Goal: Information Seeking & Learning: Learn about a topic

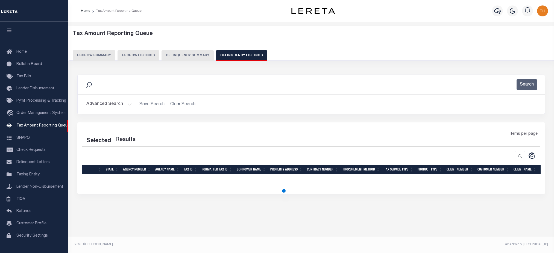
select select "100"
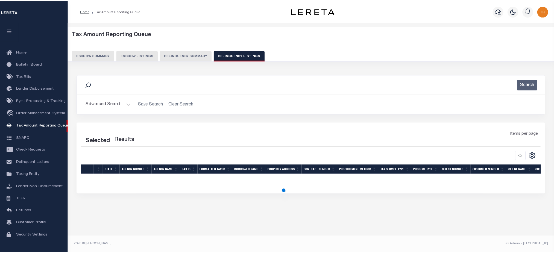
scroll to position [7, 0]
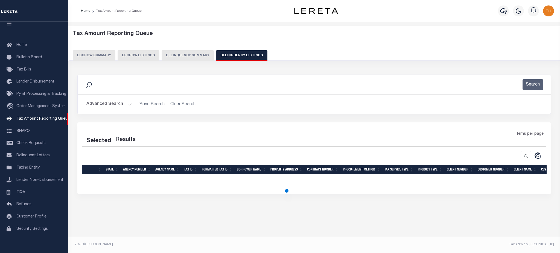
select select "100"
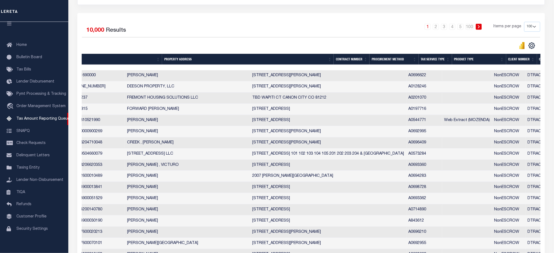
scroll to position [0, 0]
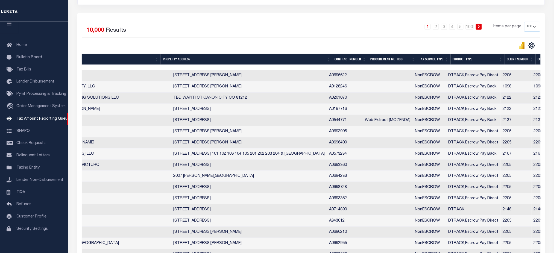
drag, startPoint x: 330, startPoint y: 76, endPoint x: 351, endPoint y: 76, distance: 21.3
click at [351, 76] on tr "AR 030020000 ASHLEY COUNTY 705-01690-000 70501690000 MATTHEWS , GAIL M 904 N BA…" at bounding box center [289, 75] width 1092 height 11
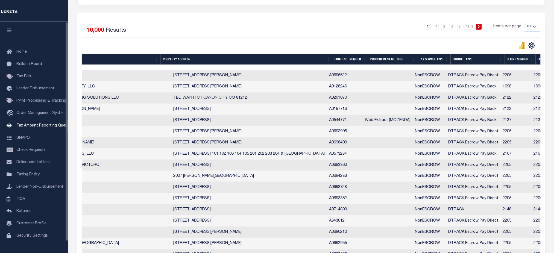
click at [11, 34] on button "button" at bounding box center [9, 31] width 19 height 19
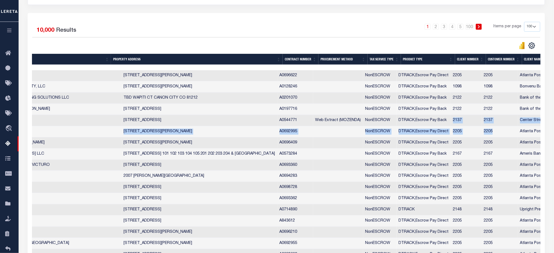
drag, startPoint x: 456, startPoint y: 123, endPoint x: 506, endPoint y: 137, distance: 52.1
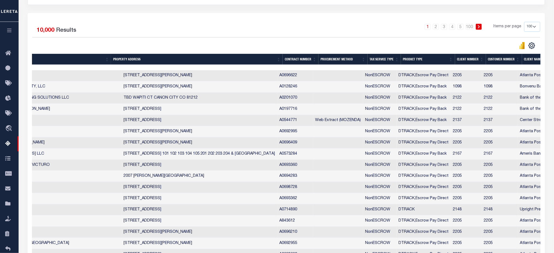
click at [332, 46] on div "CSV Export Selected Print Show Filter Show Search Columns 0: 1: 2:" at bounding box center [413, 46] width 254 height 8
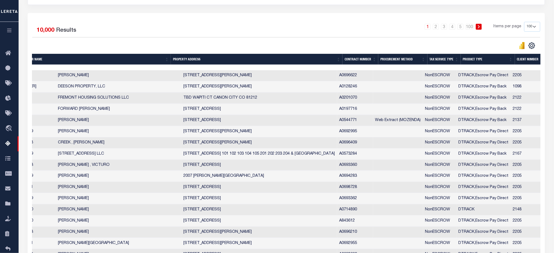
scroll to position [0, 242]
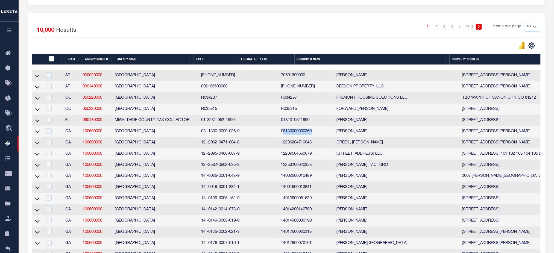
drag, startPoint x: 241, startPoint y: 134, endPoint x: 269, endPoint y: 133, distance: 28.4
click at [279, 133] on td "08180000900269" at bounding box center [306, 131] width 55 height 11
checkbox input "true"
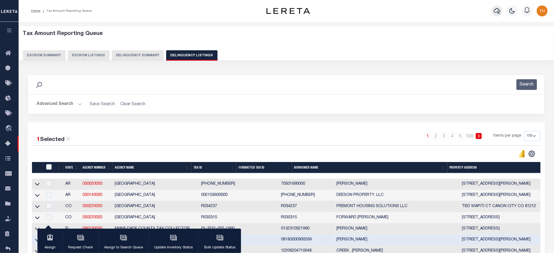
click at [497, 13] on icon "button" at bounding box center [497, 11] width 7 height 6
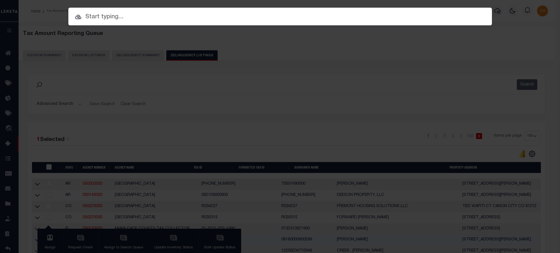
click at [242, 16] on input "text" at bounding box center [279, 17] width 423 height 10
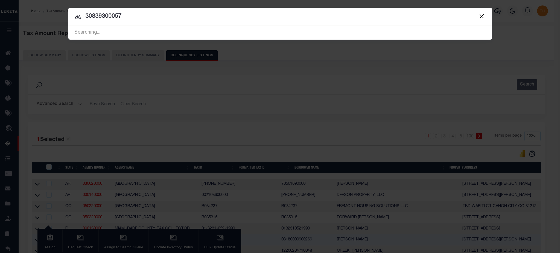
type input "30839300057"
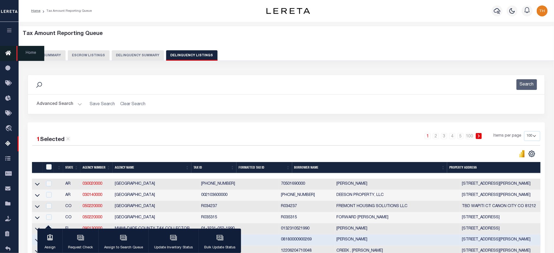
click at [12, 57] on link "Home" at bounding box center [9, 53] width 19 height 15
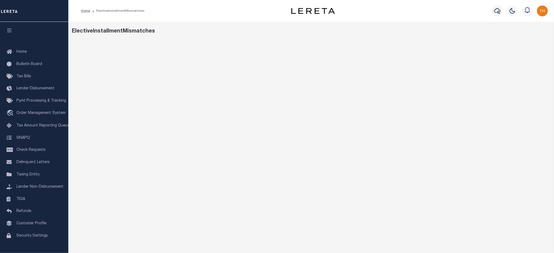
scroll to position [32, 0]
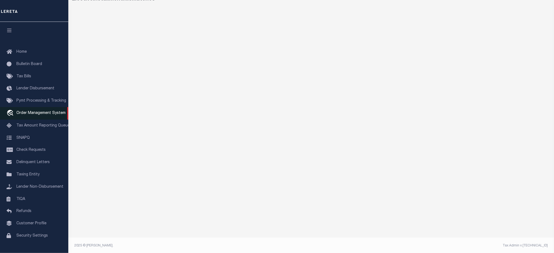
click at [27, 115] on span "Order Management System" at bounding box center [40, 113] width 49 height 4
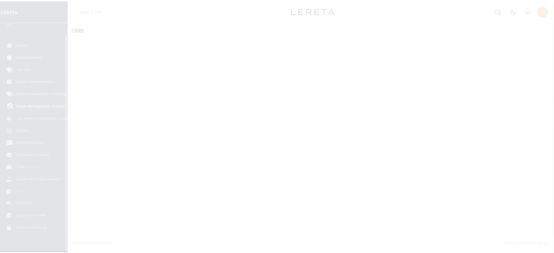
scroll to position [12, 0]
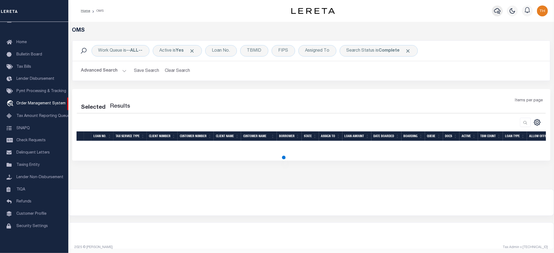
click at [501, 11] on button "button" at bounding box center [497, 10] width 11 height 11
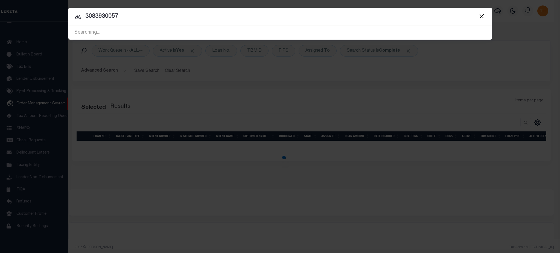
type input "3083930057"
select select "200"
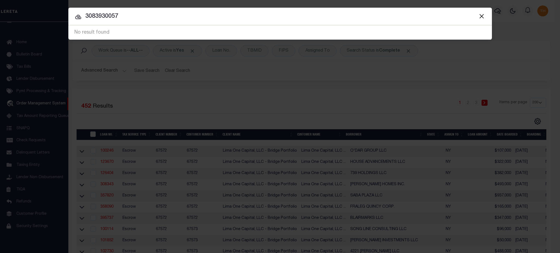
click at [480, 16] on button "Close" at bounding box center [481, 16] width 7 height 7
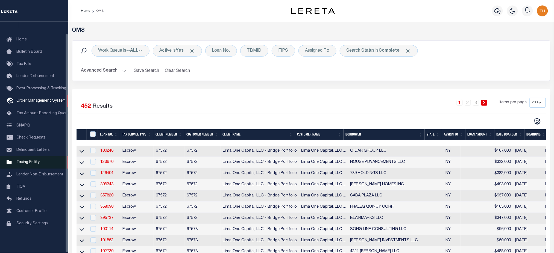
click at [32, 164] on span "Taxing Entity" at bounding box center [27, 162] width 23 height 4
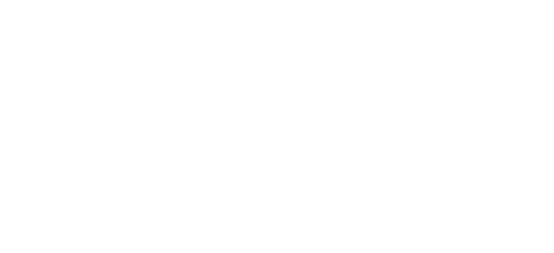
select select
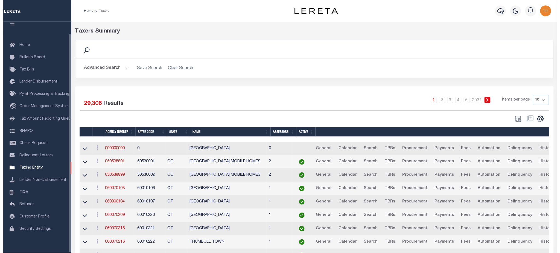
scroll to position [12, 0]
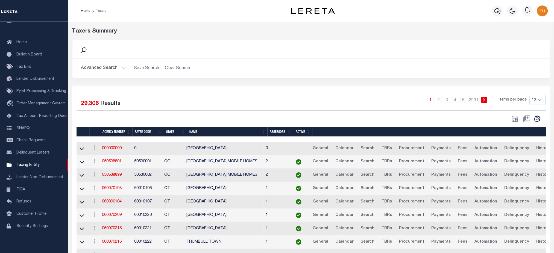
click at [115, 69] on button "Advanced Search" at bounding box center [103, 68] width 45 height 11
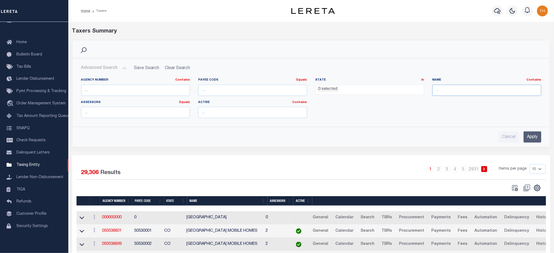
click at [448, 90] on input "text" at bounding box center [486, 90] width 109 height 11
type input "Brooklyn city"
click at [529, 139] on input "Apply" at bounding box center [533, 136] width 18 height 11
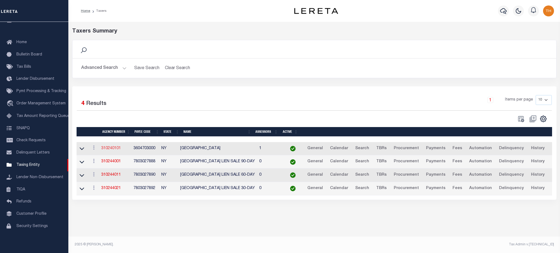
click at [107, 150] on link "310240101" at bounding box center [111, 149] width 20 height 4
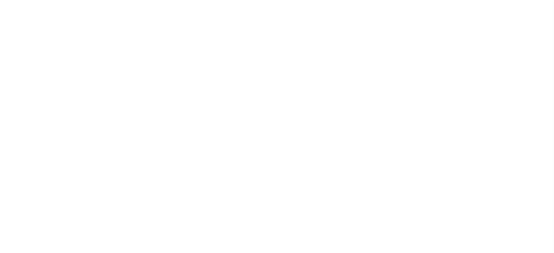
select select
checkbox input "false"
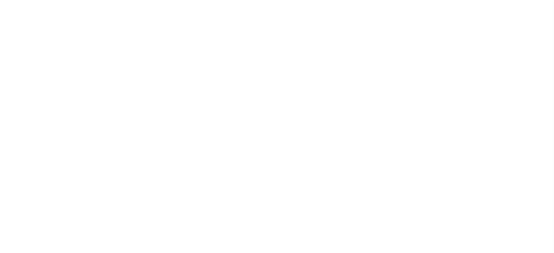
checkbox input "false"
type input "3604703000"
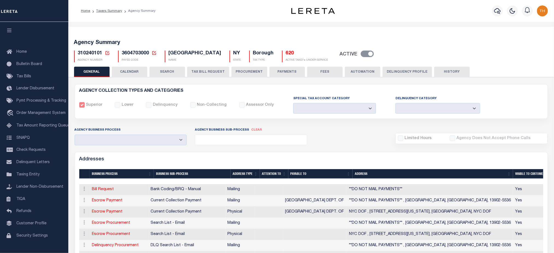
click at [131, 73] on button "CALENDAR" at bounding box center [130, 72] width 36 height 10
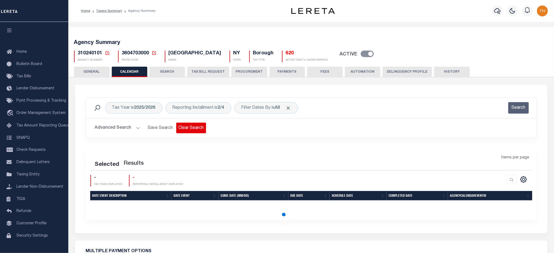
checkbox input "false"
type input "2"
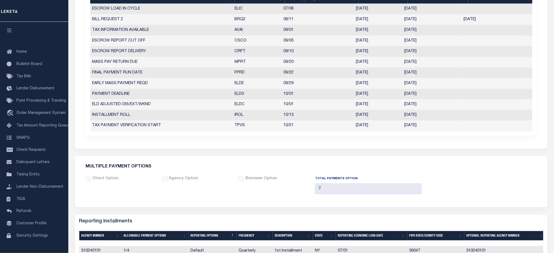
scroll to position [146, 0]
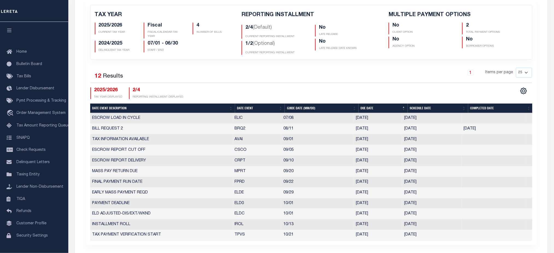
drag, startPoint x: 235, startPoint y: 129, endPoint x: 427, endPoint y: 128, distance: 192.4
click at [427, 128] on tr "BILL REQUEST 2 BRQ2 08/11 08/11/2025 08/04/2025 08/04/2025 3263239" at bounding box center [311, 129] width 442 height 11
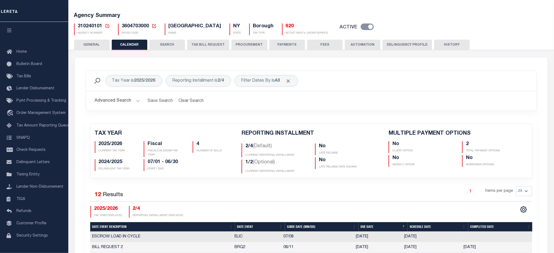
scroll to position [0, 0]
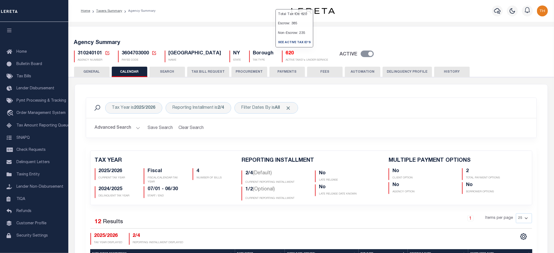
click at [286, 52] on h5 "620" at bounding box center [307, 54] width 42 height 6
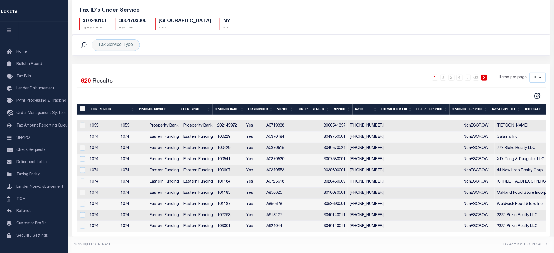
click at [348, 214] on td "3040140011" at bounding box center [334, 215] width 26 height 11
checkbox input "true"
click at [367, 214] on tr "1074 1074 Eastern Funding Eastern Funding 102293 Yes A918227 3040140011 [PHONE_…" at bounding box center [352, 215] width 551 height 11
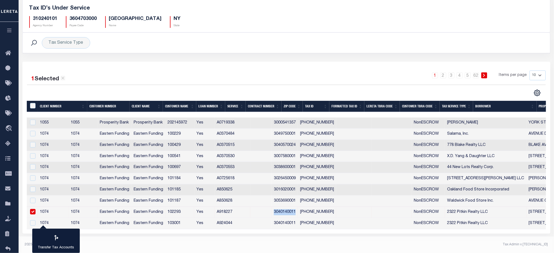
copy td "3040140011"
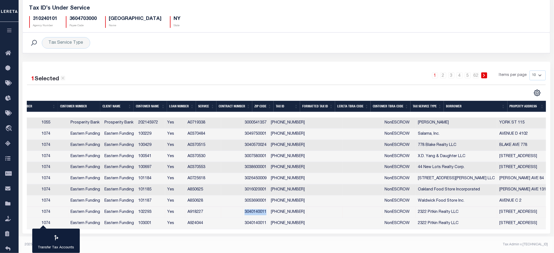
scroll to position [0, 0]
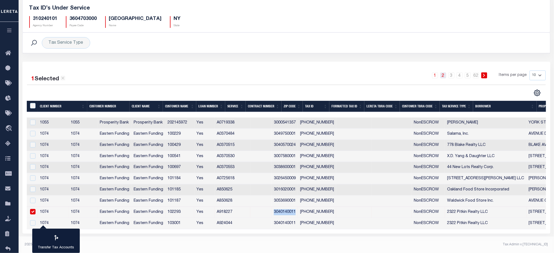
click at [445, 74] on link "2" at bounding box center [443, 75] width 6 height 6
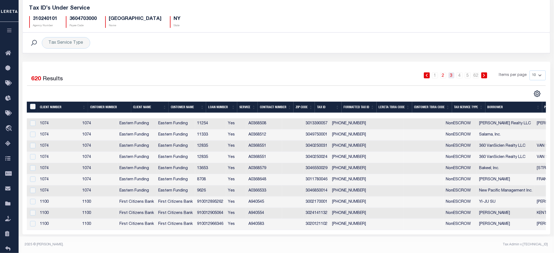
click at [451, 75] on link "3" at bounding box center [452, 75] width 6 height 6
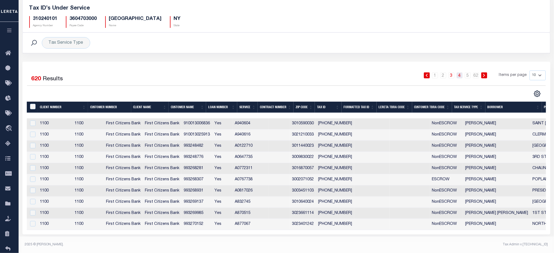
click at [458, 76] on link "4" at bounding box center [460, 75] width 6 height 6
